Goal: Entertainment & Leisure: Consume media (video, audio)

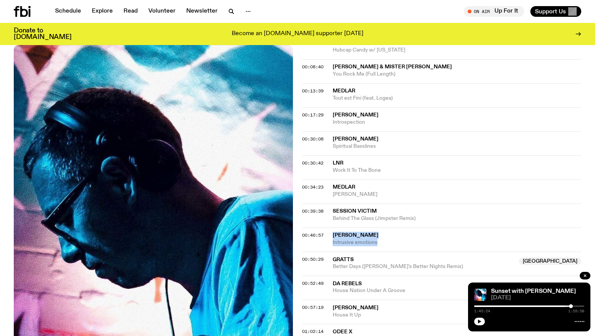
scroll to position [244, 0]
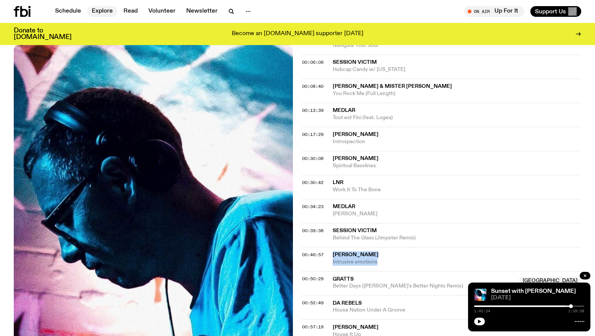
click at [99, 10] on link "Explore" at bounding box center [102, 11] width 30 height 11
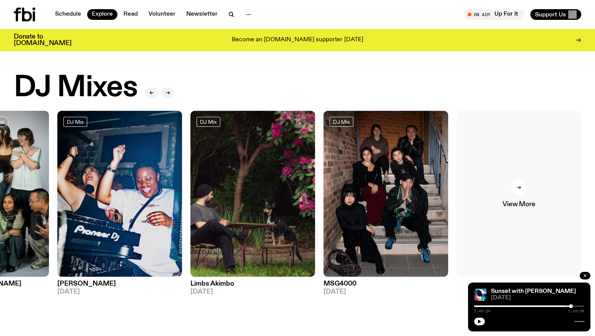
click at [518, 190] on div at bounding box center [518, 187] width 15 height 15
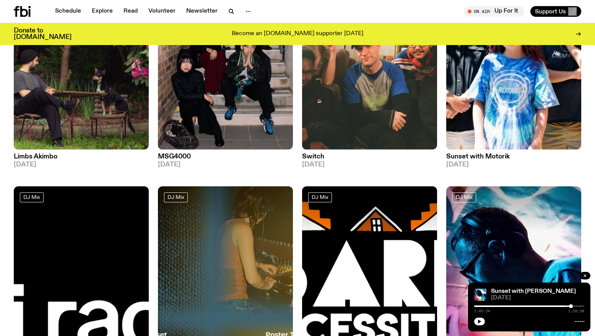
scroll to position [540, 0]
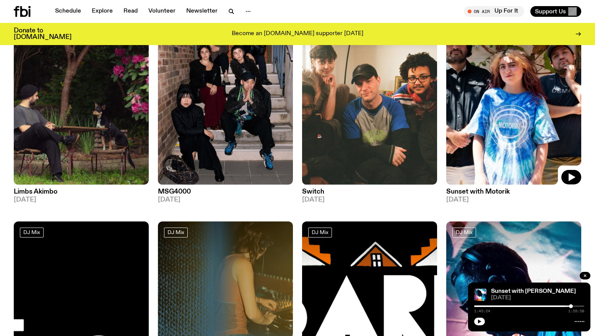
click at [506, 96] on img at bounding box center [513, 95] width 135 height 180
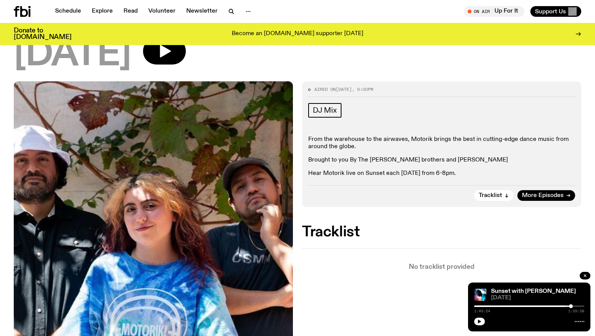
scroll to position [30, 0]
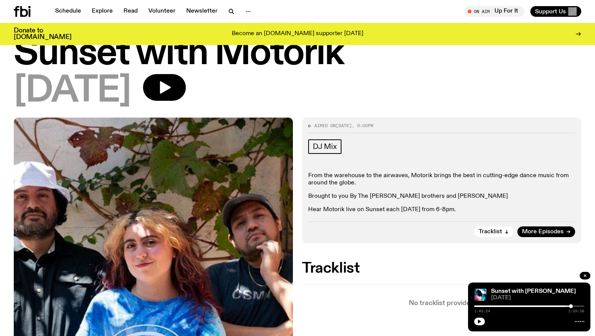
click at [267, 59] on h1 "Sunset with Motorik" at bounding box center [297, 54] width 567 height 34
click at [531, 229] on span "More Episodes" at bounding box center [543, 232] width 42 height 6
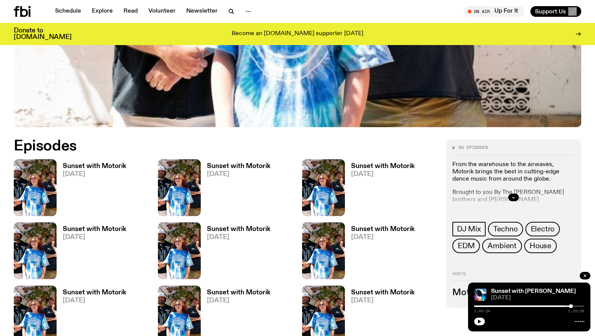
scroll to position [340, 0]
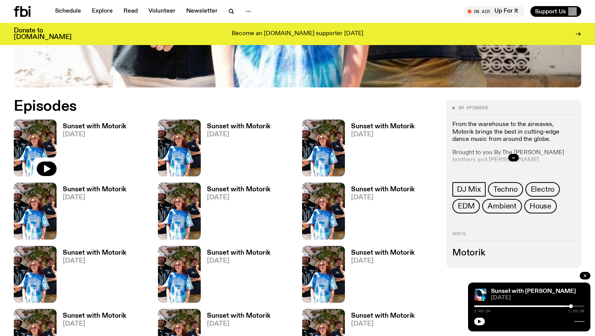
click at [46, 145] on img at bounding box center [35, 148] width 43 height 57
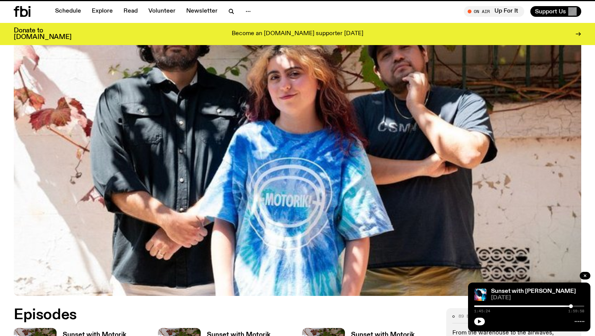
scroll to position [340, 0]
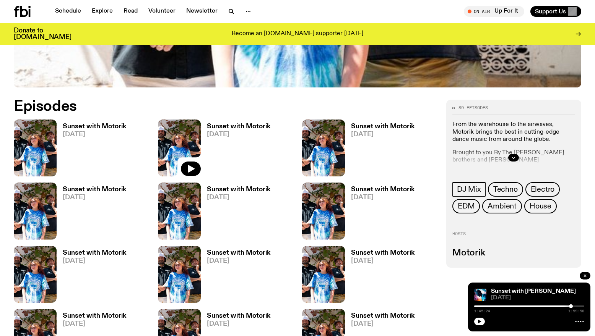
click at [175, 159] on img at bounding box center [179, 148] width 43 height 57
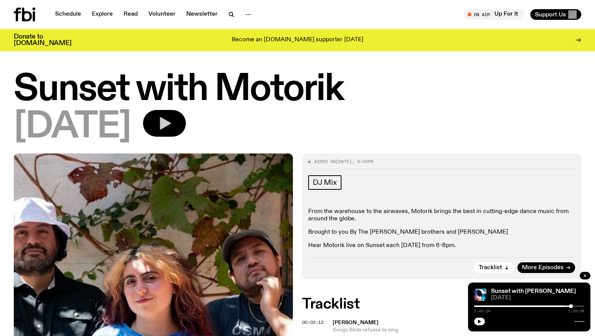
click at [172, 128] on icon "button" at bounding box center [164, 123] width 15 height 15
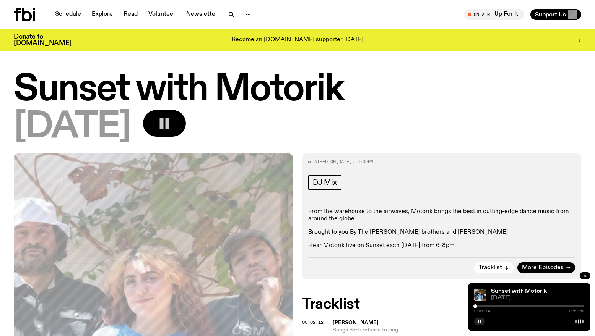
click at [475, 309] on div "0:01:14 1:59:58" at bounding box center [529, 308] width 110 height 9
click at [476, 306] on div at bounding box center [476, 307] width 4 height 4
click at [481, 320] on rect "button" at bounding box center [480, 322] width 1 height 4
